Goal: Task Accomplishment & Management: Use online tool/utility

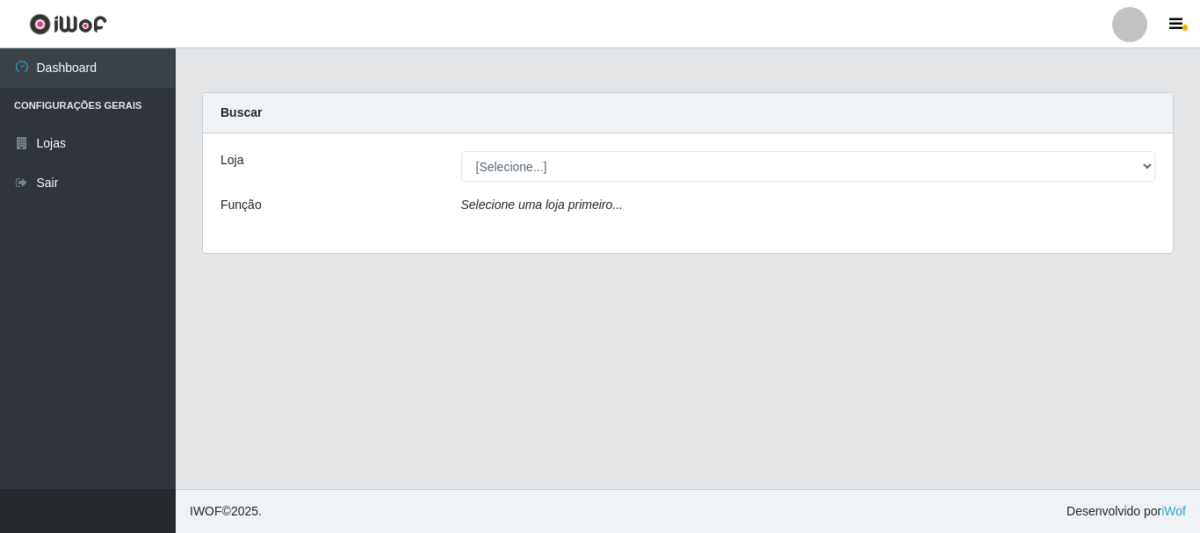
select select "64"
click at [461, 151] on select "[Selecione...] [GEOGRAPHIC_DATA] [GEOGRAPHIC_DATA]" at bounding box center [808, 166] width 695 height 31
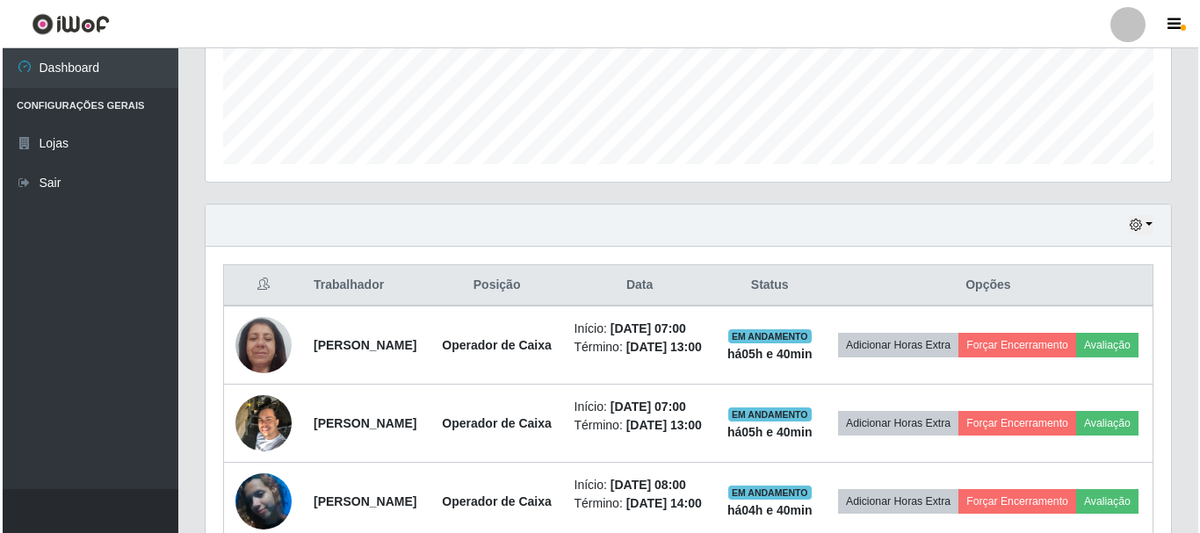
scroll to position [878, 0]
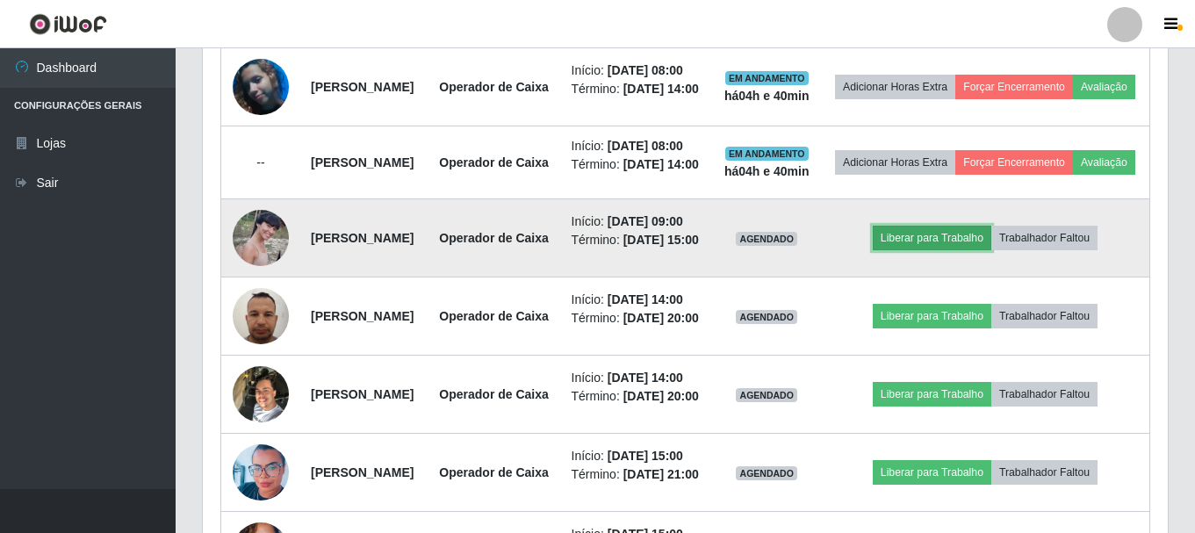
click at [953, 250] on button "Liberar para Trabalho" at bounding box center [932, 238] width 119 height 25
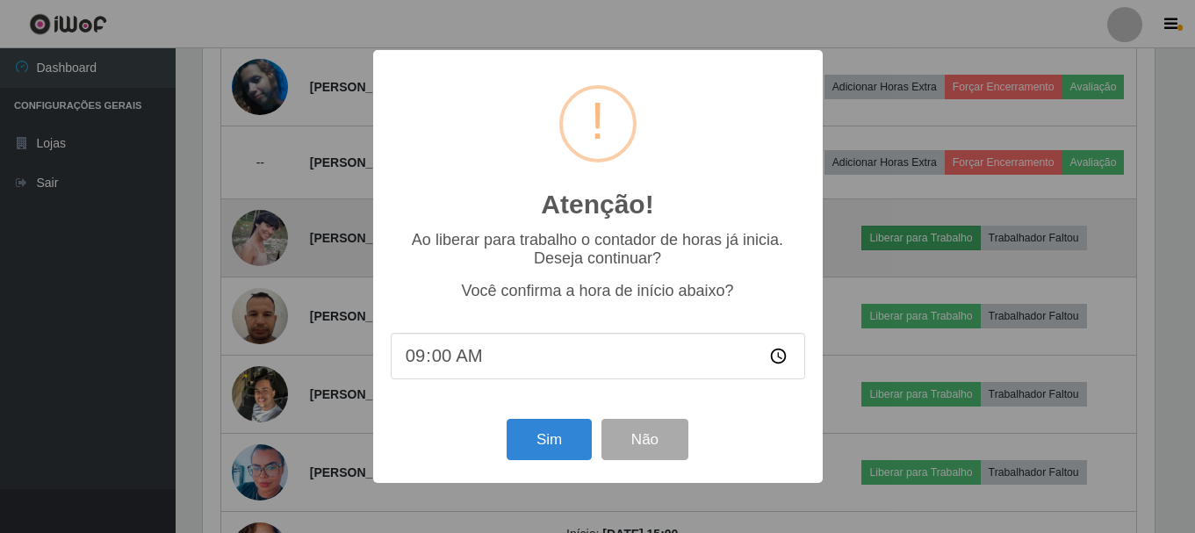
click at [953, 389] on div "Atenção! × Ao liberar para trabalho o contador de horas já inicia. Deseja conti…" at bounding box center [597, 266] width 1195 height 533
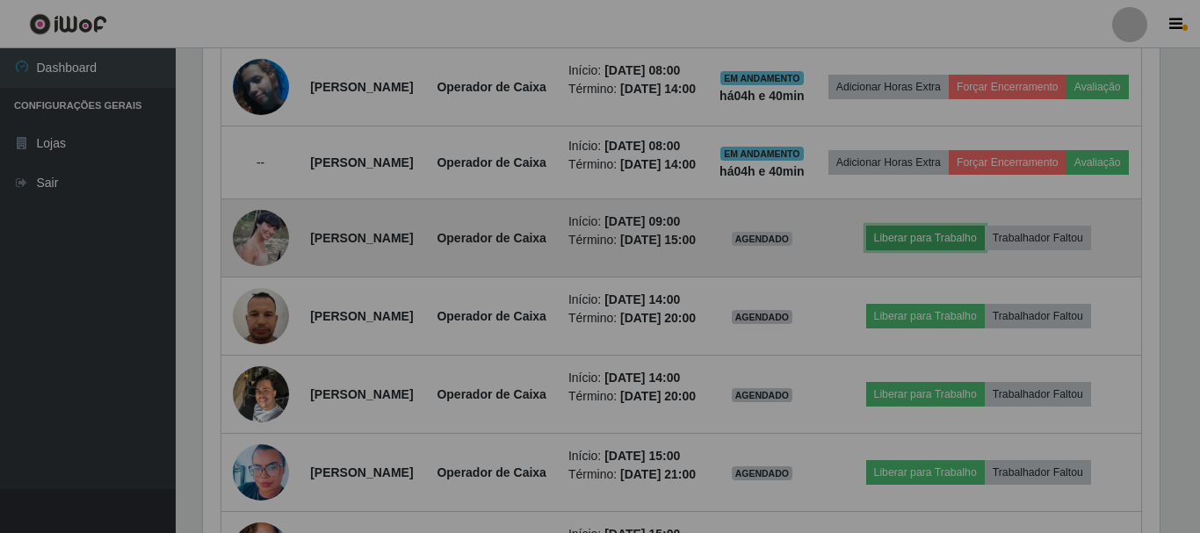
scroll to position [365, 965]
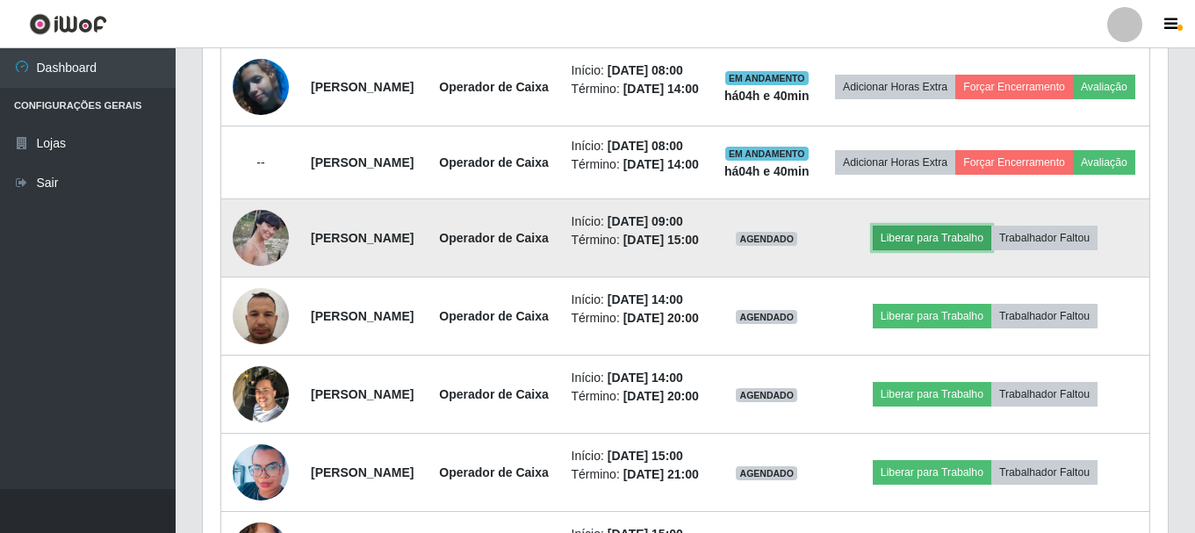
click at [926, 250] on button "Liberar para Trabalho" at bounding box center [932, 238] width 119 height 25
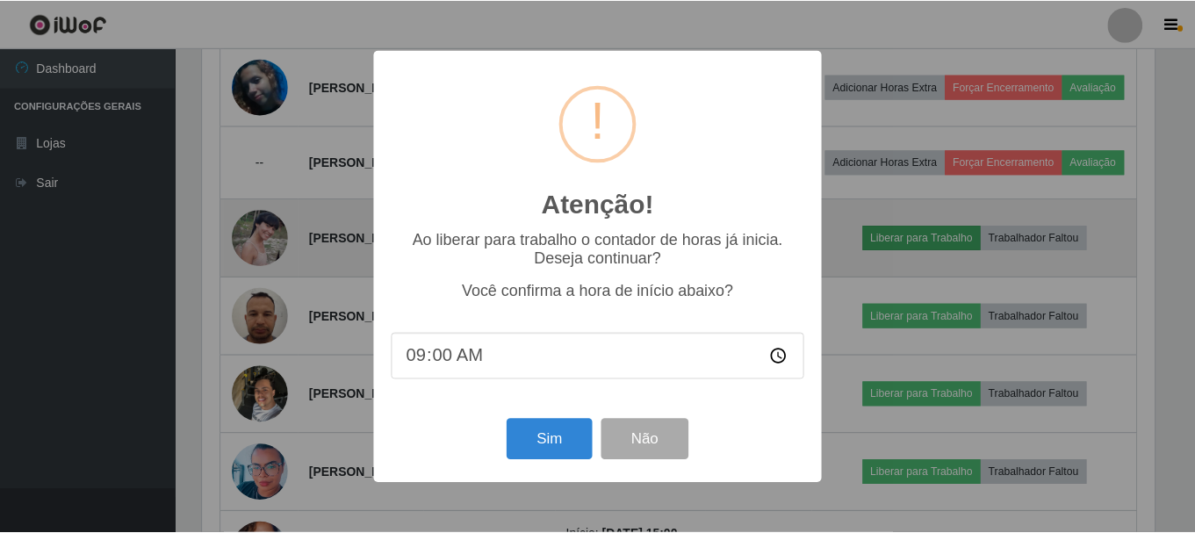
scroll to position [365, 957]
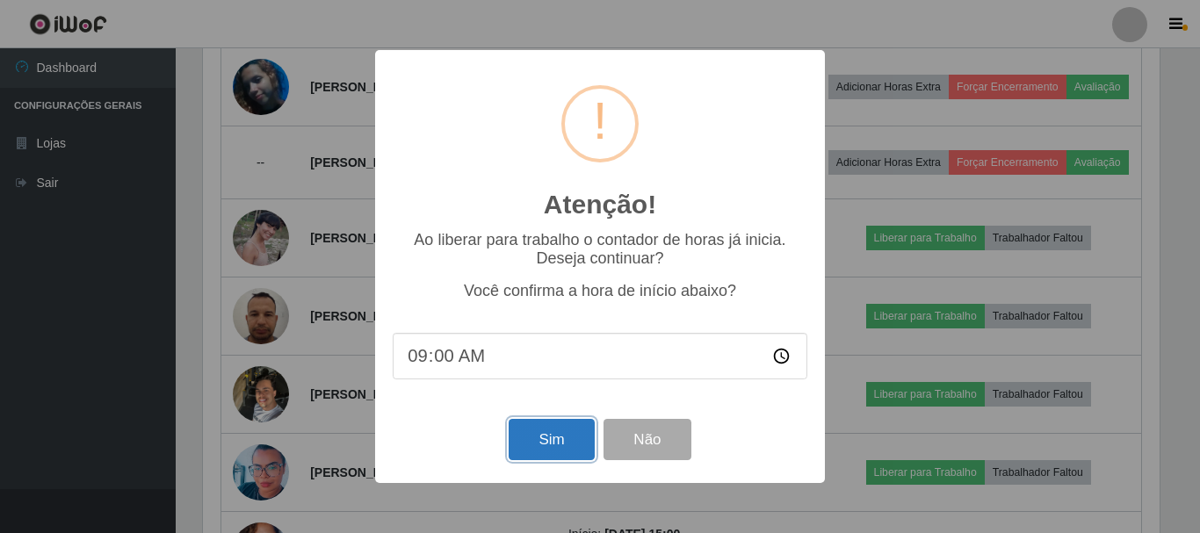
click at [532, 446] on button "Sim" at bounding box center [551, 439] width 85 height 41
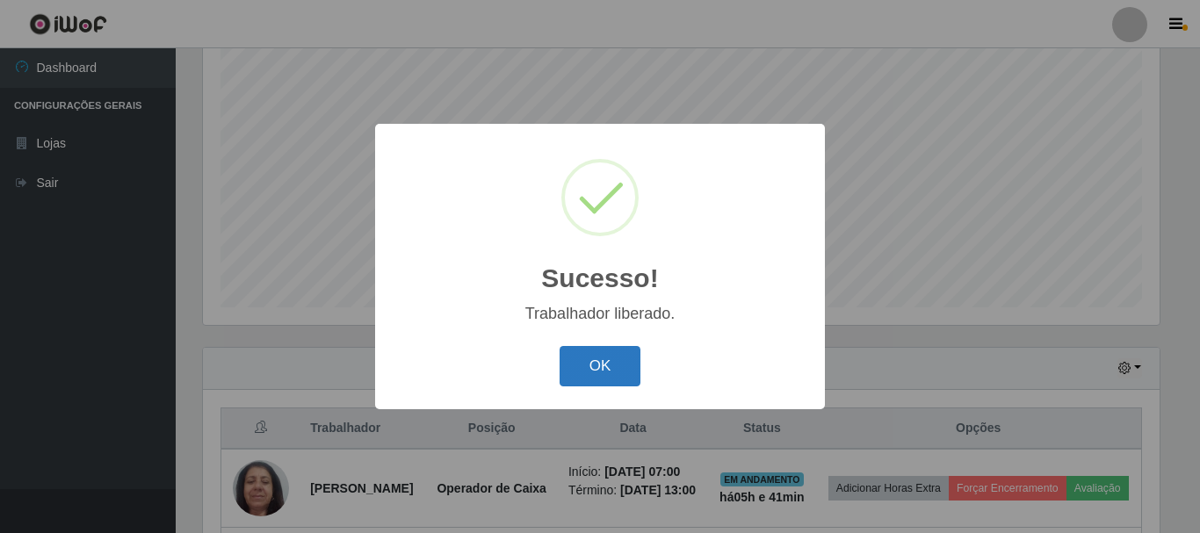
click at [617, 368] on button "OK" at bounding box center [601, 366] width 82 height 41
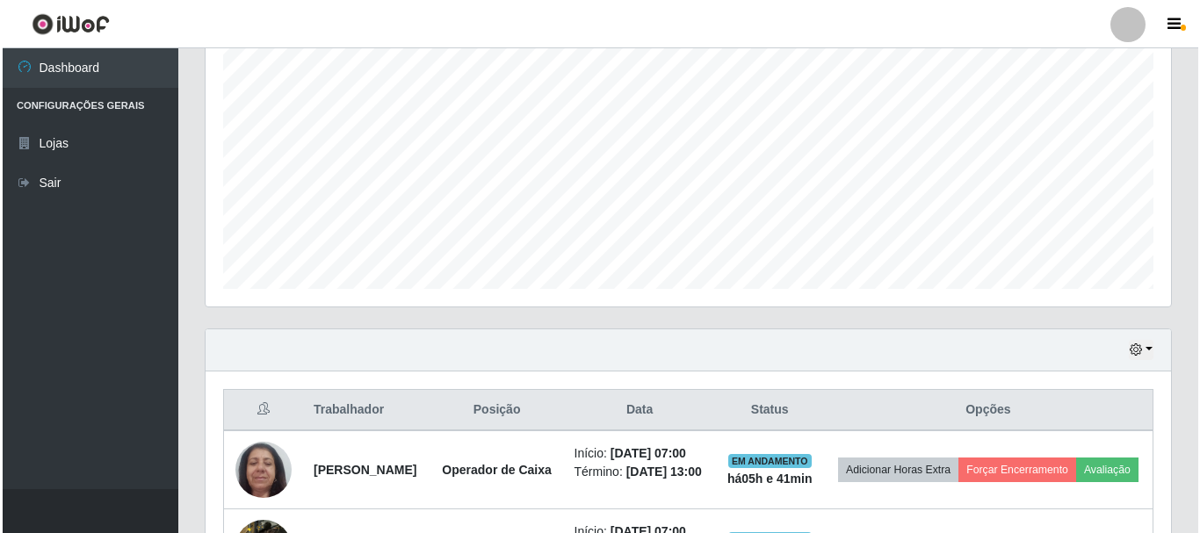
scroll to position [321, 0]
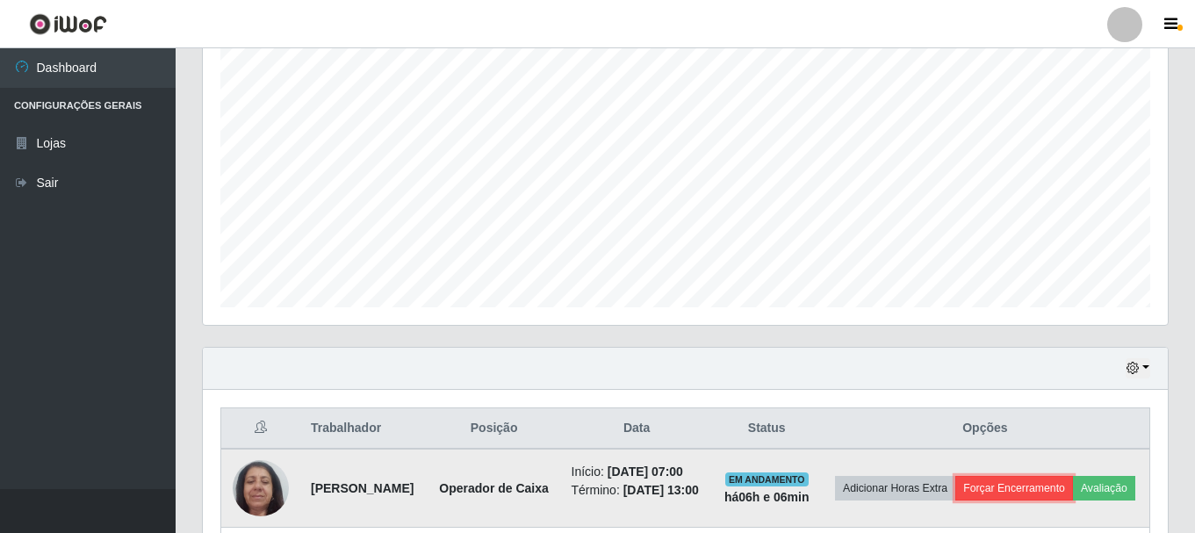
click at [1073, 483] on button "Forçar Encerramento" at bounding box center [1015, 488] width 118 height 25
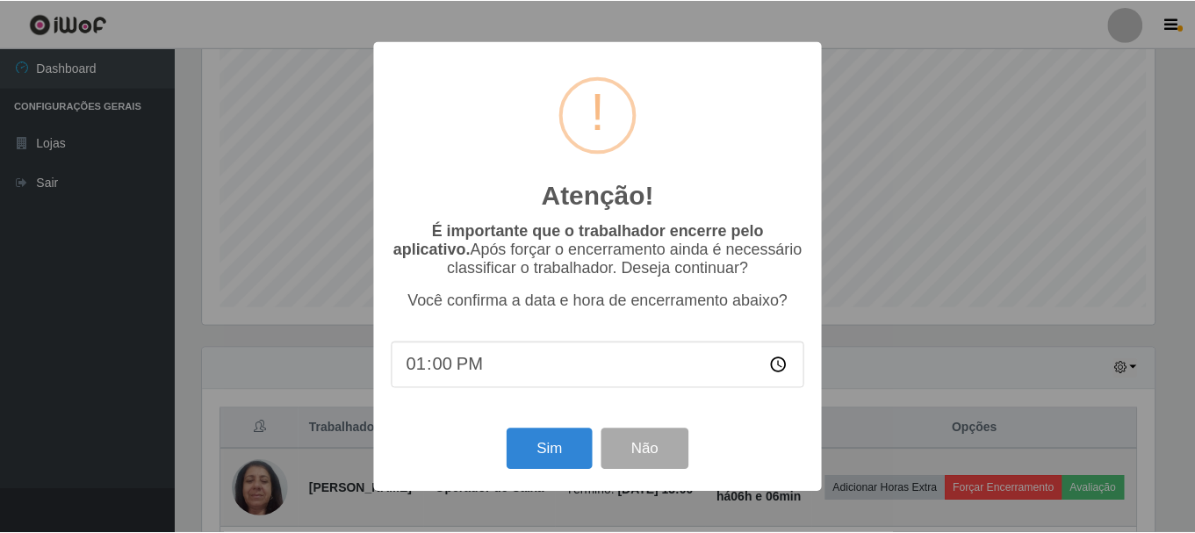
scroll to position [365, 957]
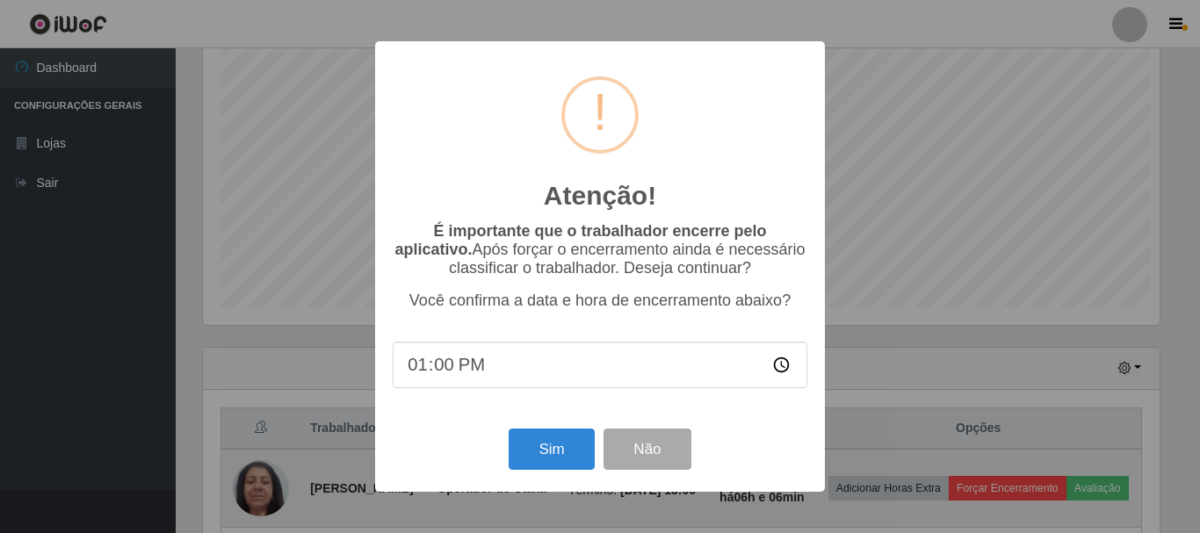
click at [1094, 490] on div "Atenção! × É importante que o trabalhador encerre pelo aplicativo. Após forçar …" at bounding box center [600, 266] width 1200 height 533
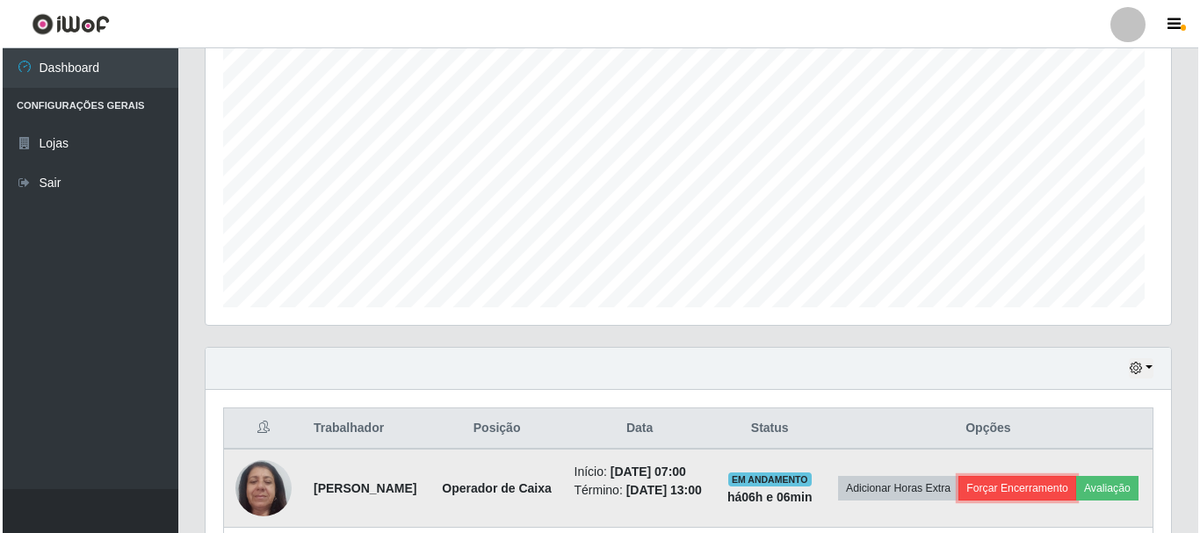
scroll to position [365, 965]
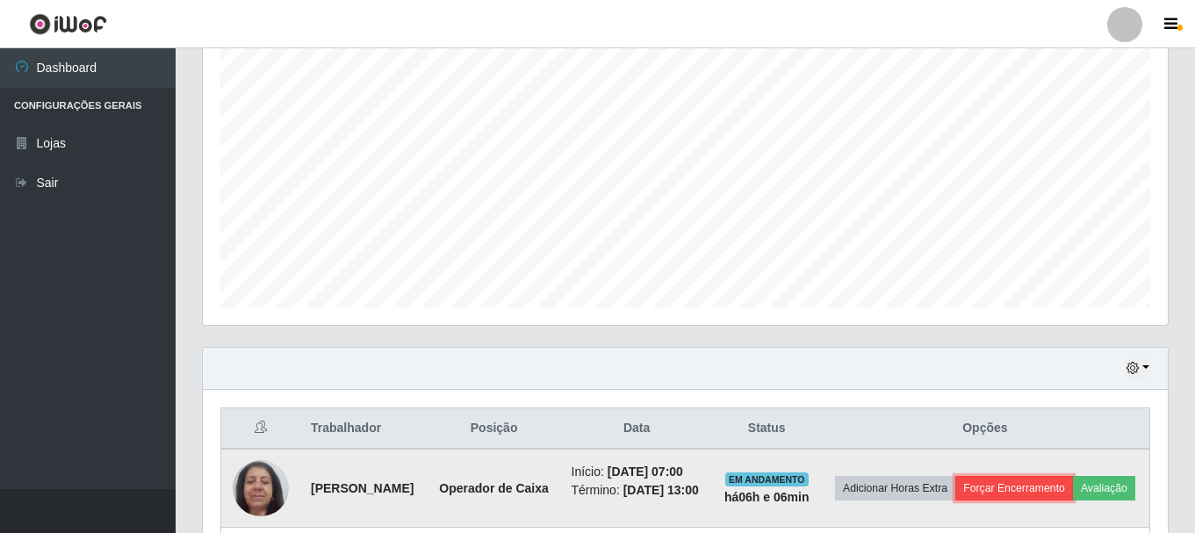
click at [1072, 486] on button "Forçar Encerramento" at bounding box center [1015, 488] width 118 height 25
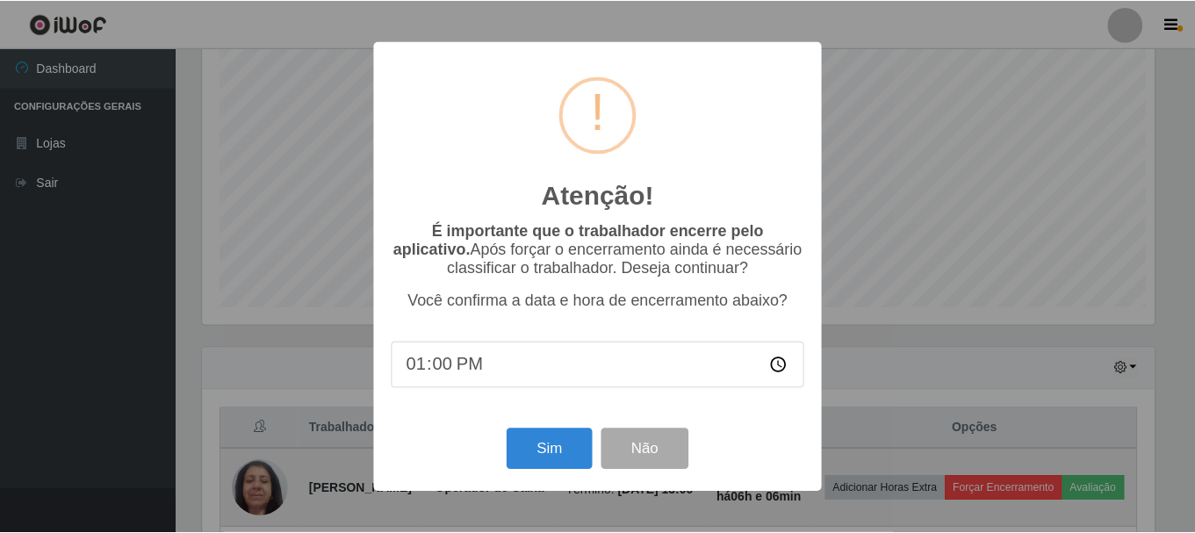
scroll to position [365, 957]
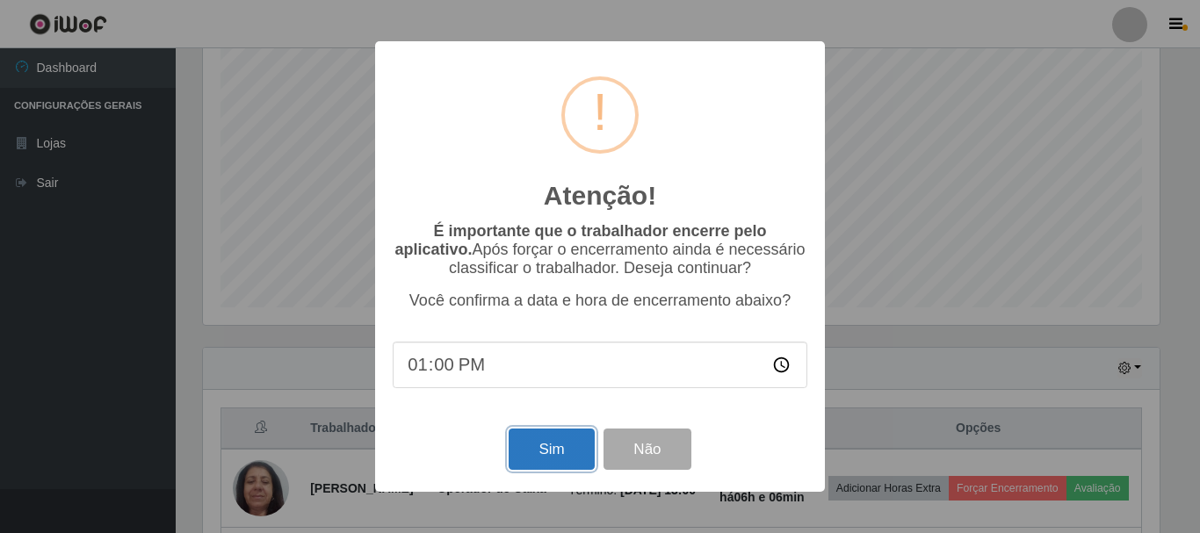
click at [533, 448] on button "Sim" at bounding box center [551, 449] width 85 height 41
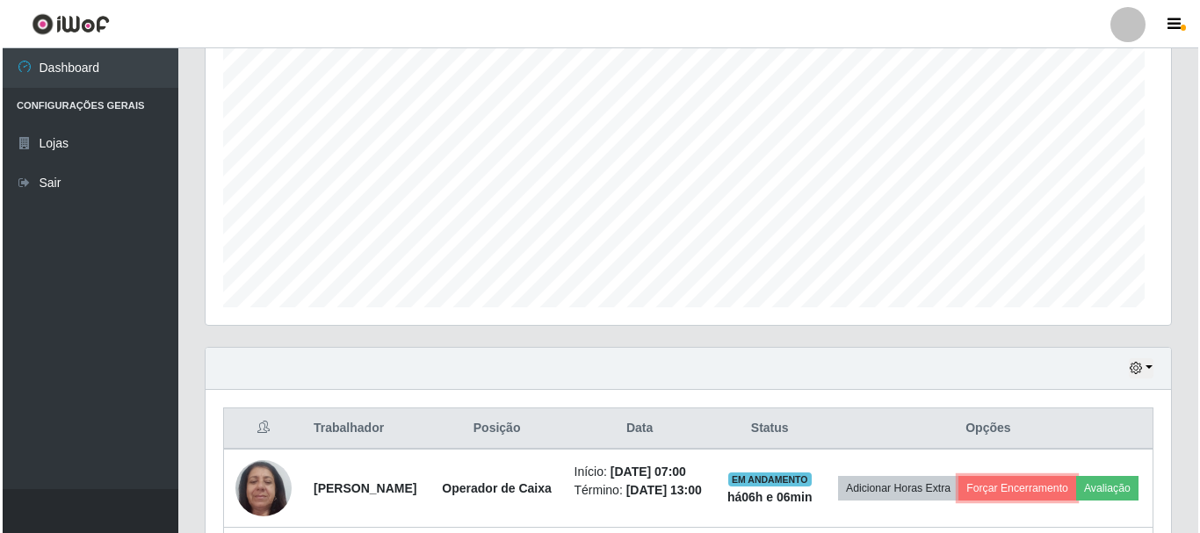
scroll to position [365, 965]
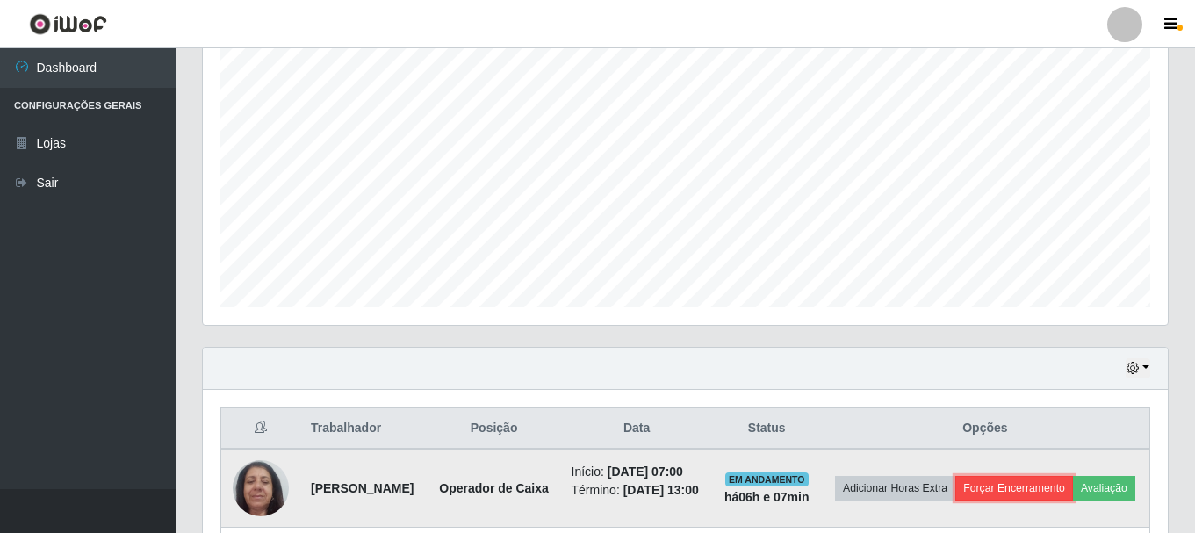
click at [1073, 496] on button "Forçar Encerramento" at bounding box center [1015, 488] width 118 height 25
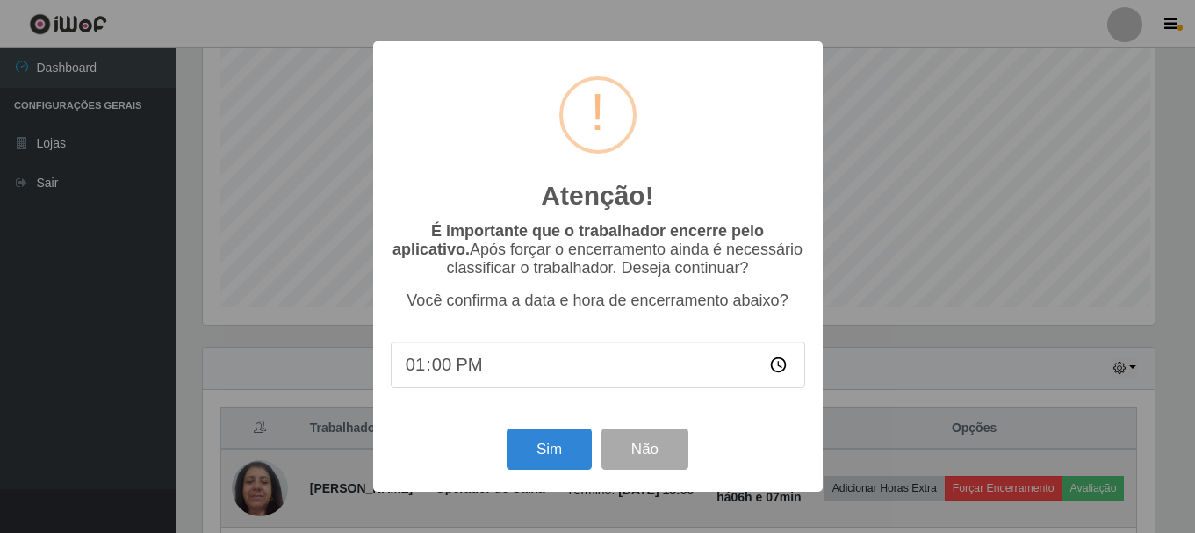
click at [1105, 496] on div "Atenção! × É importante que o trabalhador encerre pelo aplicativo. Após forçar …" at bounding box center [597, 266] width 1195 height 533
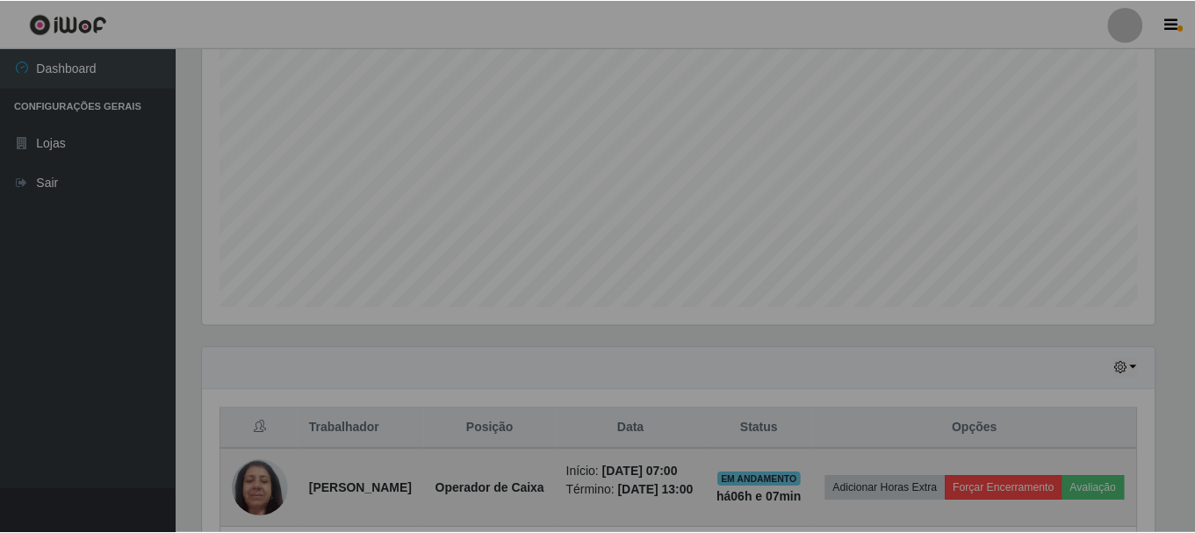
scroll to position [365, 957]
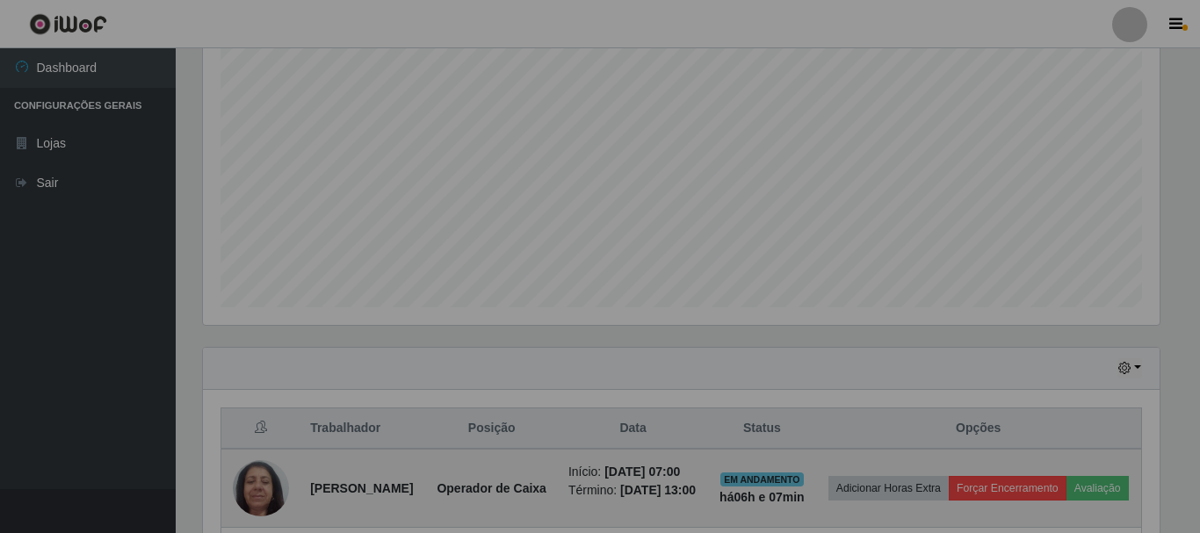
click at [1105, 496] on div "Atenção! × É importante que o trabalhador encerre pelo aplicativo. Após forçar …" at bounding box center [600, 266] width 1200 height 533
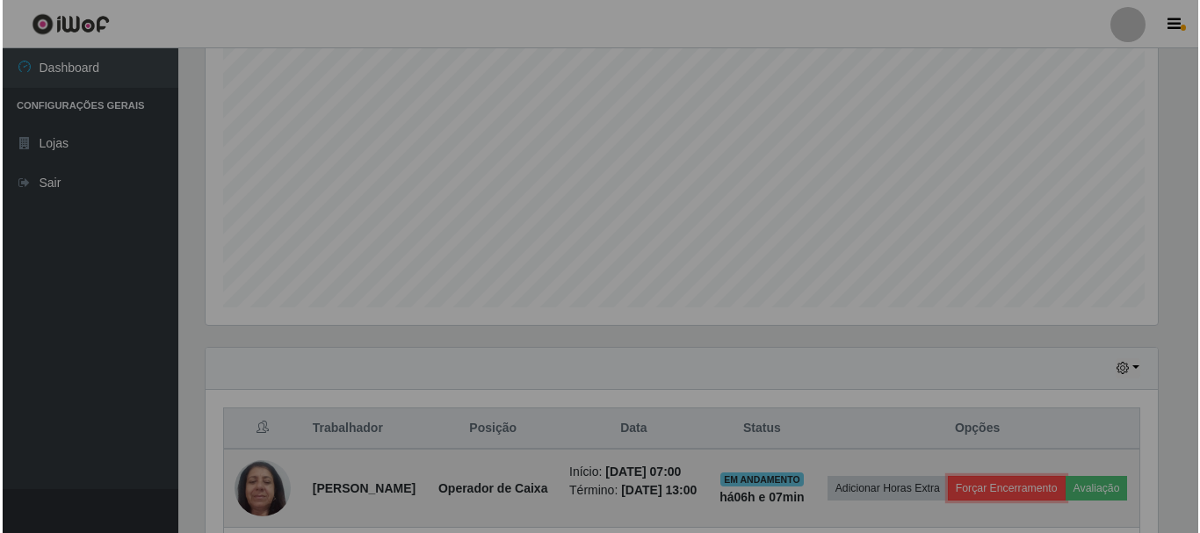
scroll to position [365, 965]
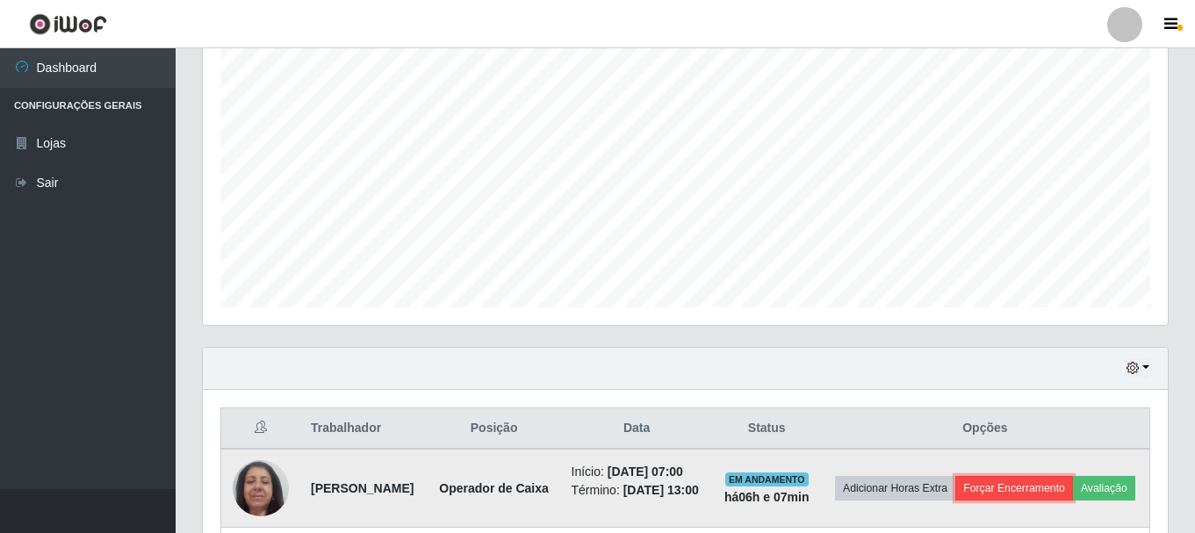
click at [1073, 496] on button "Forçar Encerramento" at bounding box center [1015, 488] width 118 height 25
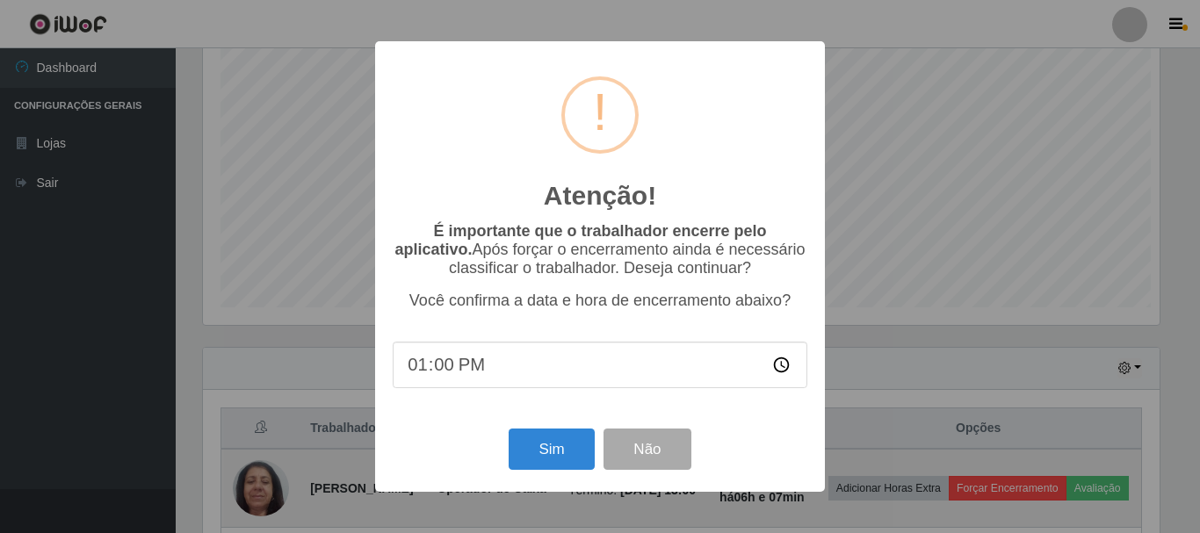
scroll to position [365, 957]
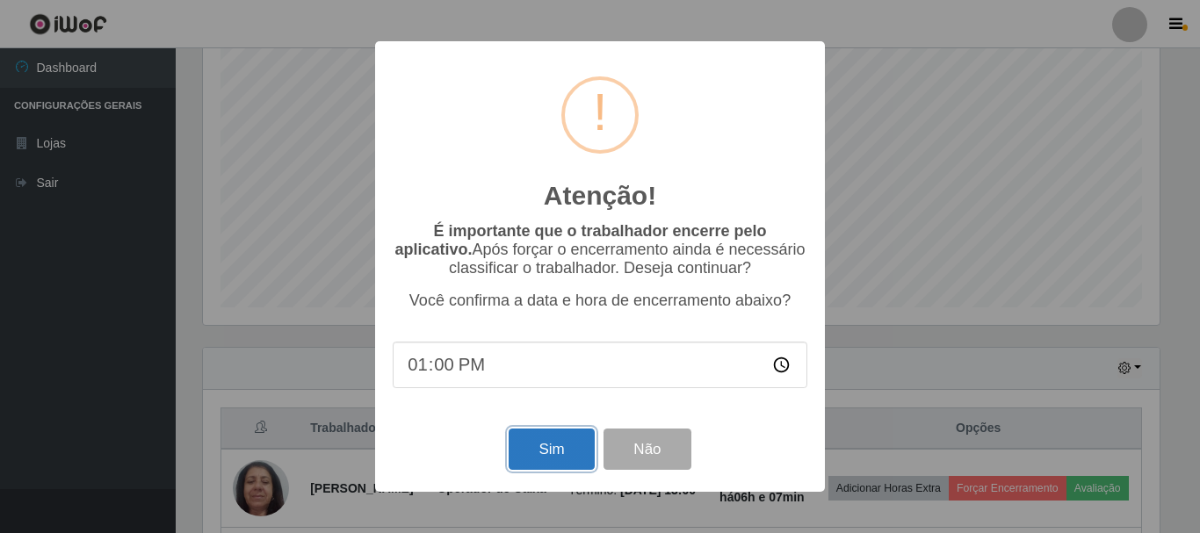
click at [560, 447] on button "Sim" at bounding box center [551, 449] width 85 height 41
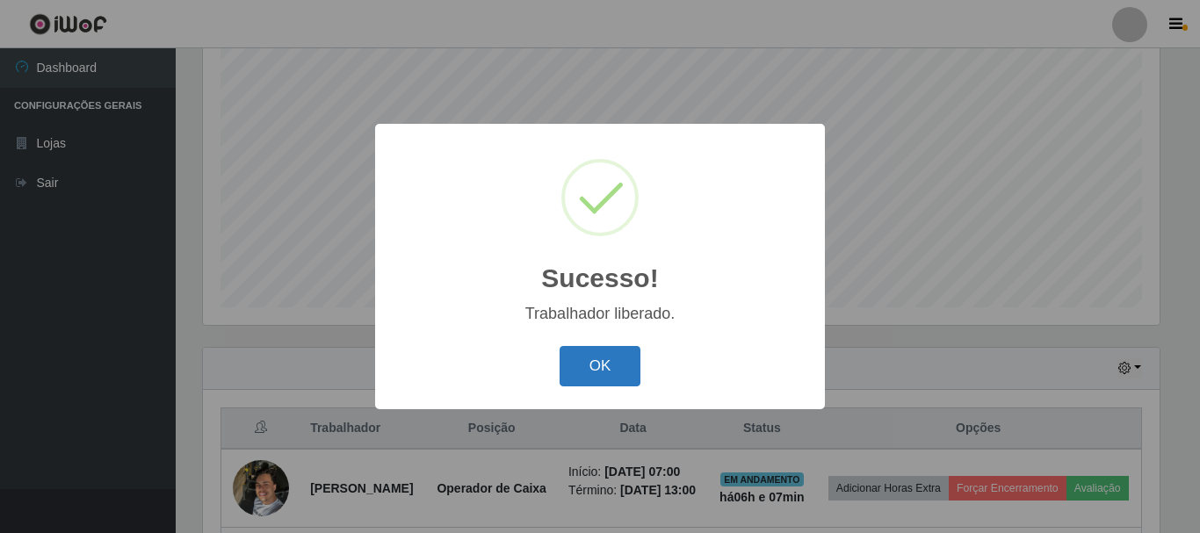
click at [580, 351] on button "OK" at bounding box center [601, 366] width 82 height 41
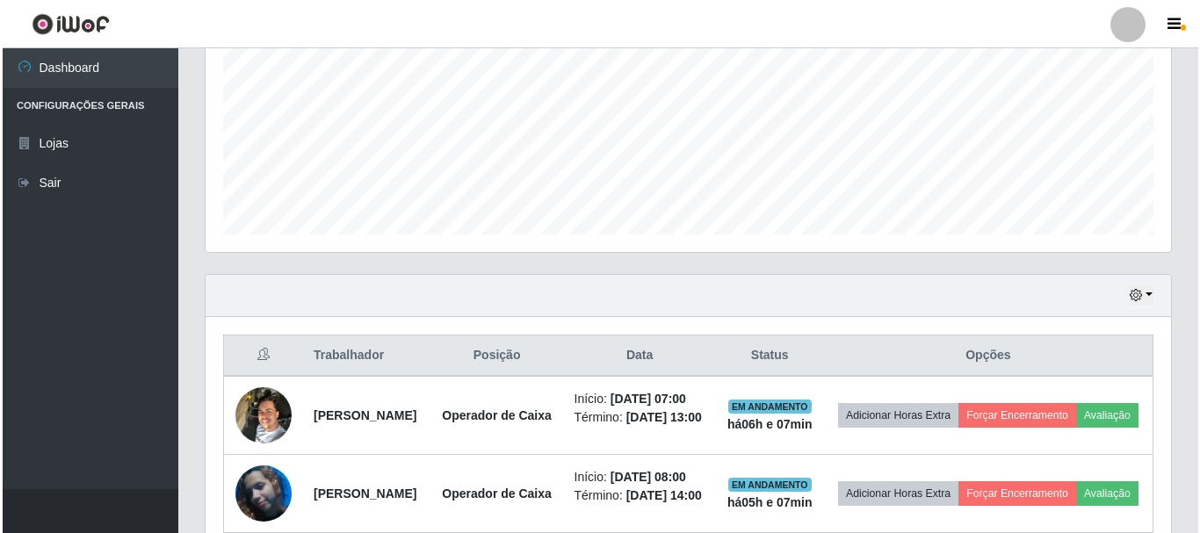
scroll to position [408, 0]
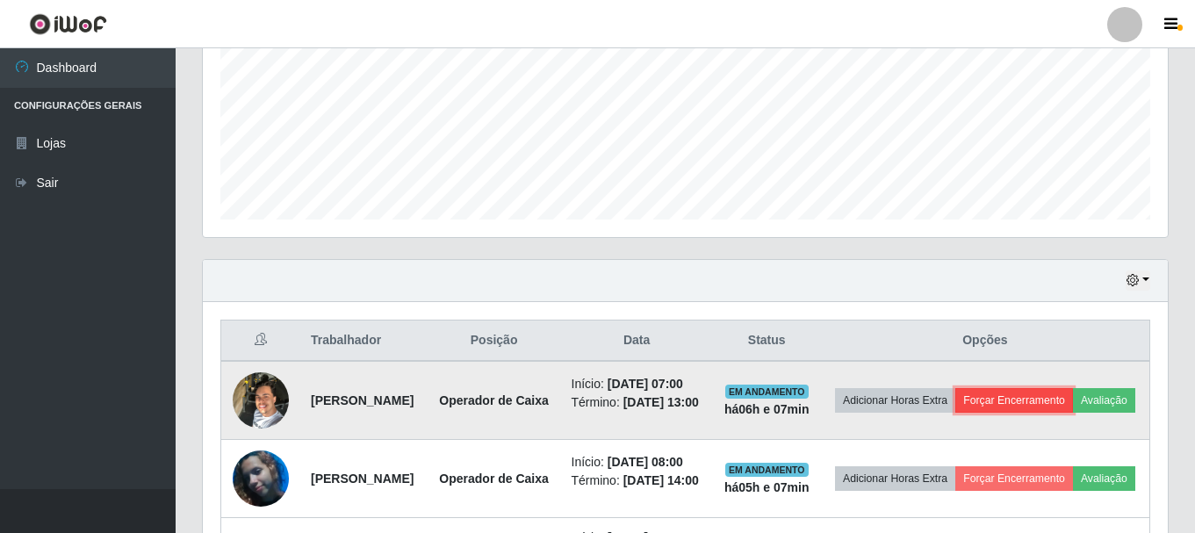
click at [1073, 405] on button "Forçar Encerramento" at bounding box center [1015, 400] width 118 height 25
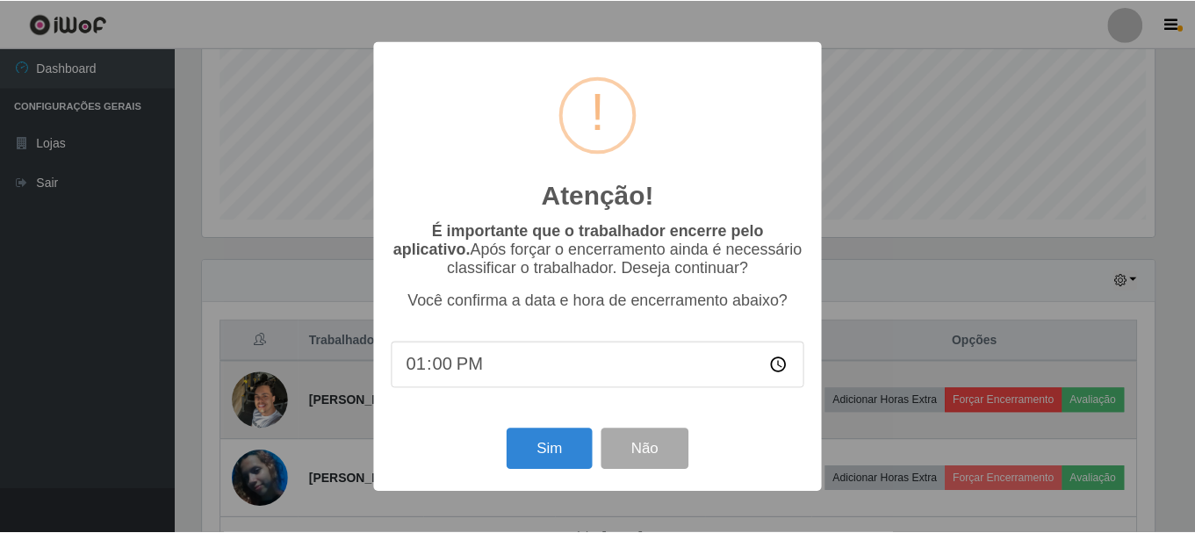
scroll to position [365, 957]
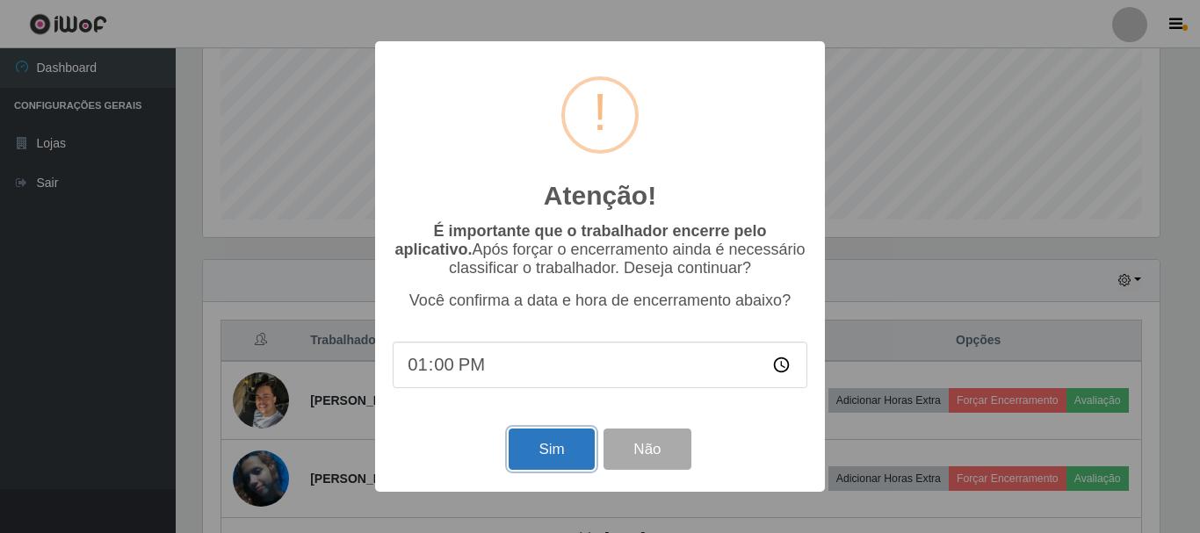
click at [581, 466] on button "Sim" at bounding box center [551, 449] width 85 height 41
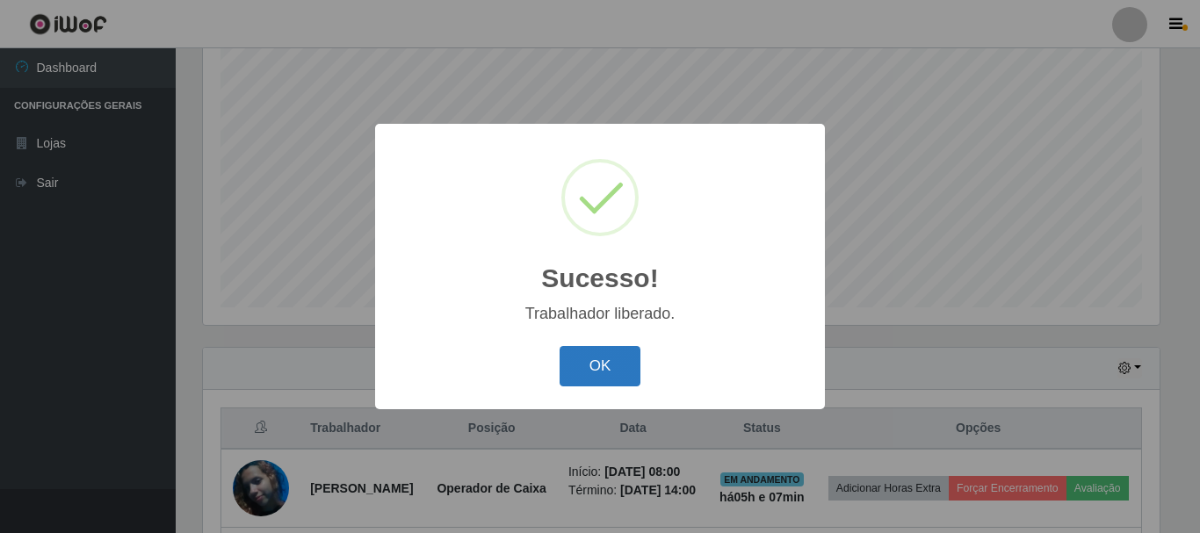
click at [607, 375] on button "OK" at bounding box center [601, 366] width 82 height 41
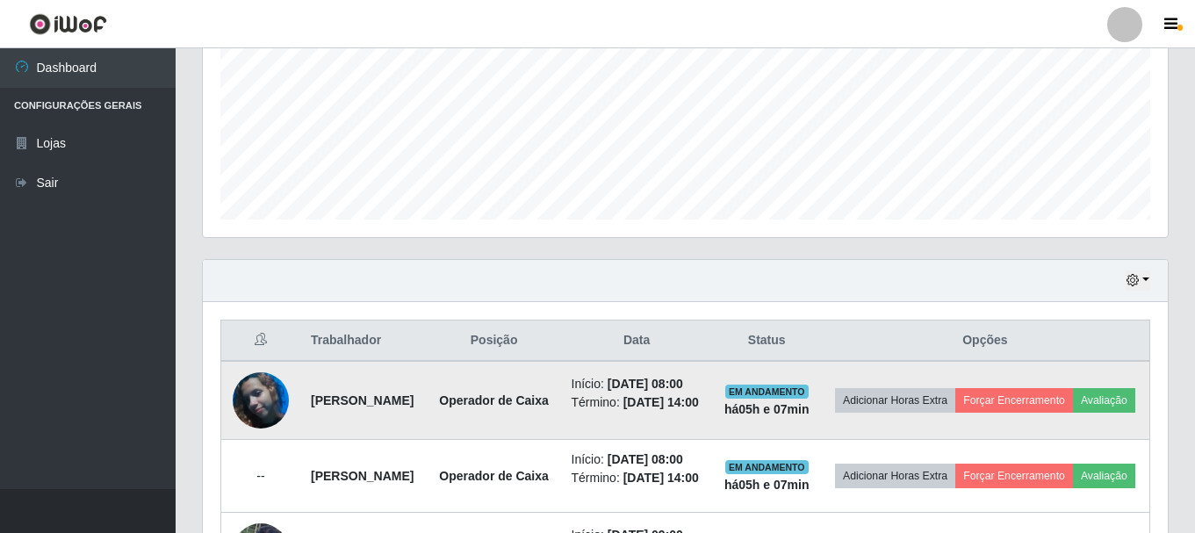
scroll to position [672, 0]
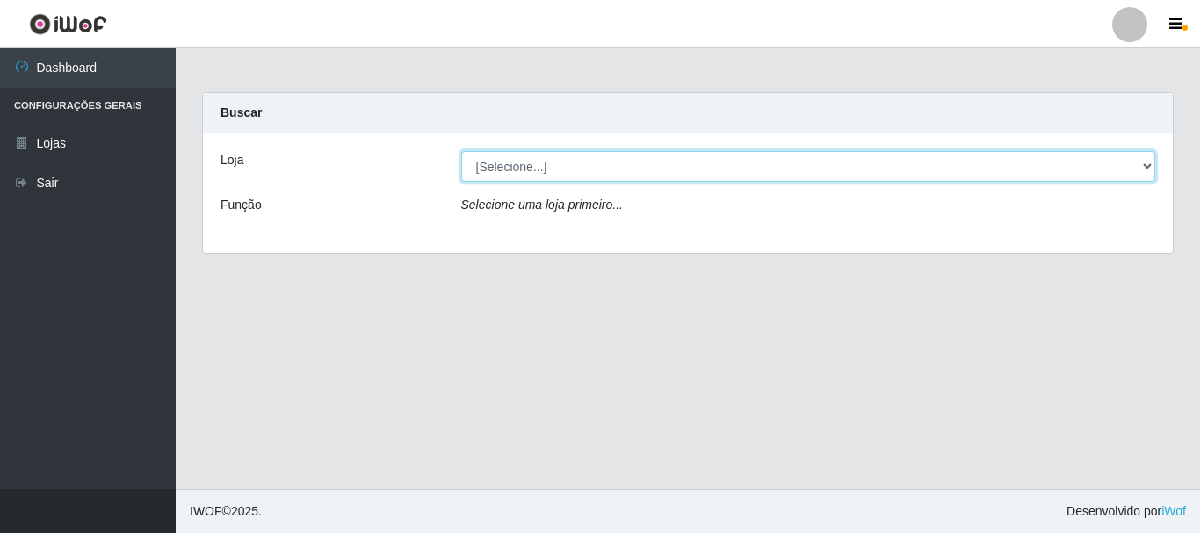
click at [507, 172] on select "[Selecione...] [GEOGRAPHIC_DATA] [GEOGRAPHIC_DATA]" at bounding box center [808, 166] width 695 height 31
select select "65"
click at [461, 151] on select "[Selecione...] [GEOGRAPHIC_DATA] [GEOGRAPHIC_DATA]" at bounding box center [808, 166] width 695 height 31
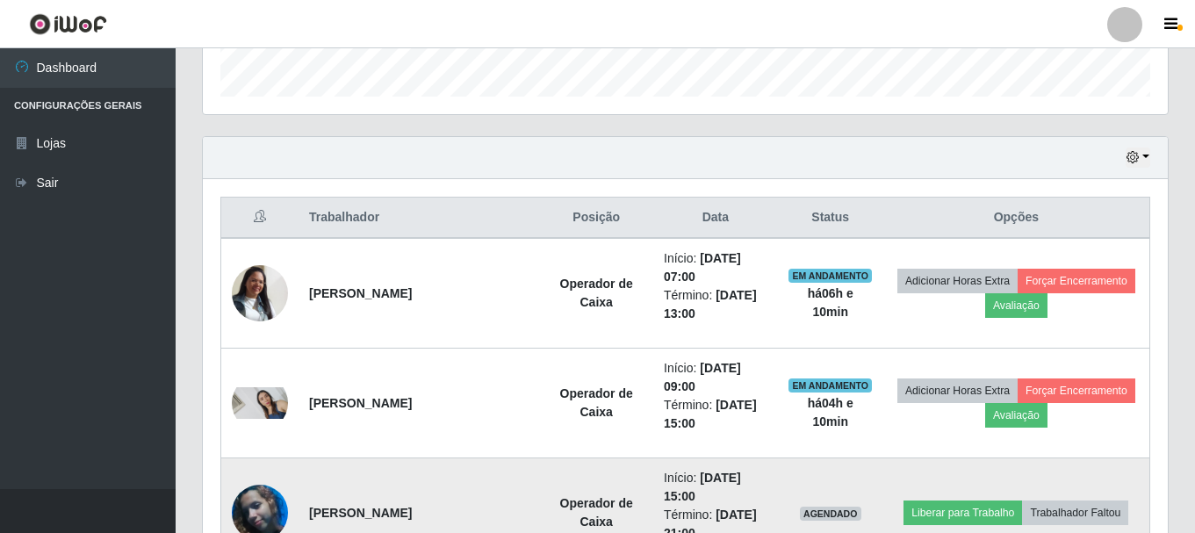
scroll to position [518, 0]
